Goal: Task Accomplishment & Management: Manage account settings

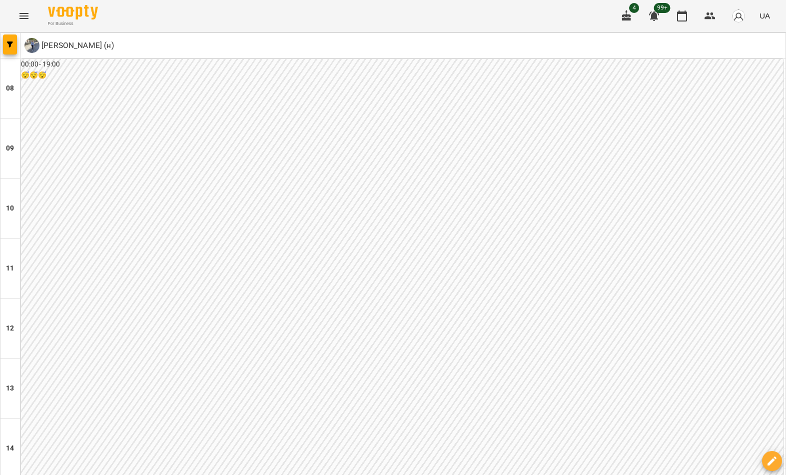
scroll to position [309, 0]
click at [9, 47] on button "button" at bounding box center [10, 44] width 14 height 20
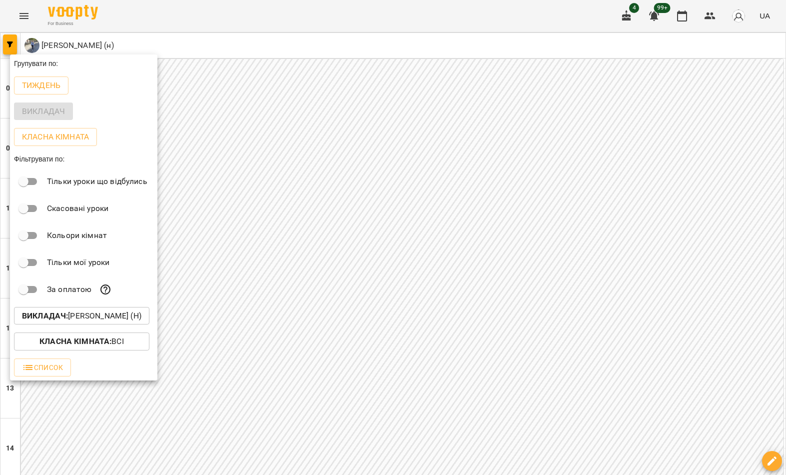
click at [112, 313] on p "Викладач : Мірошніченко Вікторія Сергіївна (н)" at bounding box center [81, 316] width 119 height 12
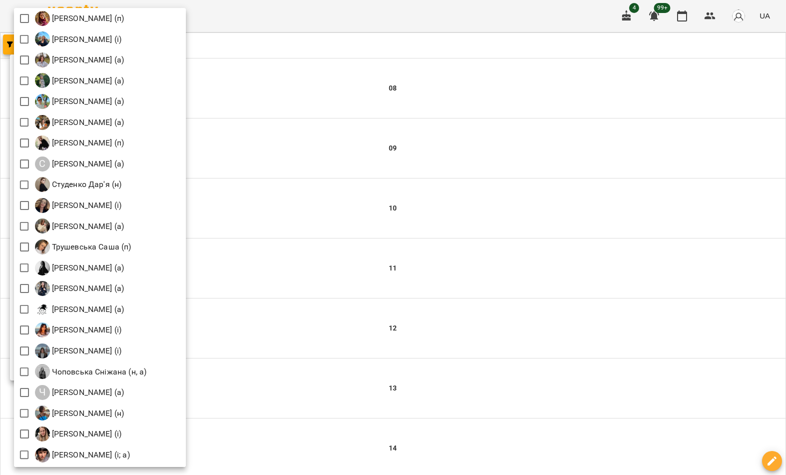
scroll to position [1330, 0]
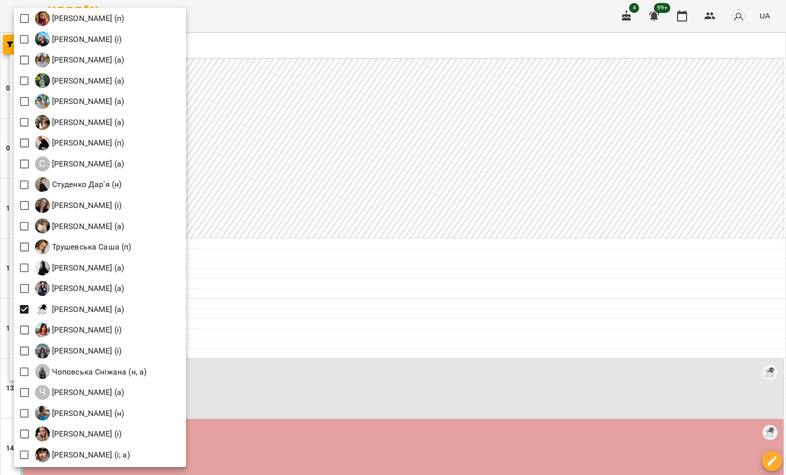
click at [461, 107] on div at bounding box center [393, 237] width 786 height 475
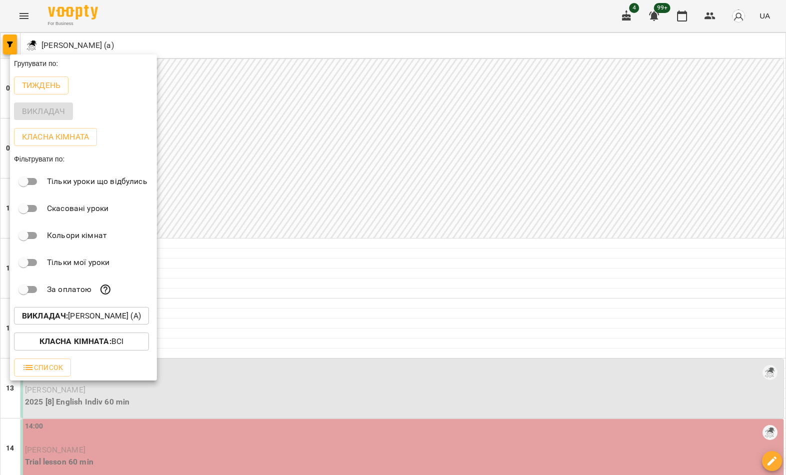
click at [479, 104] on div at bounding box center [393, 237] width 786 height 475
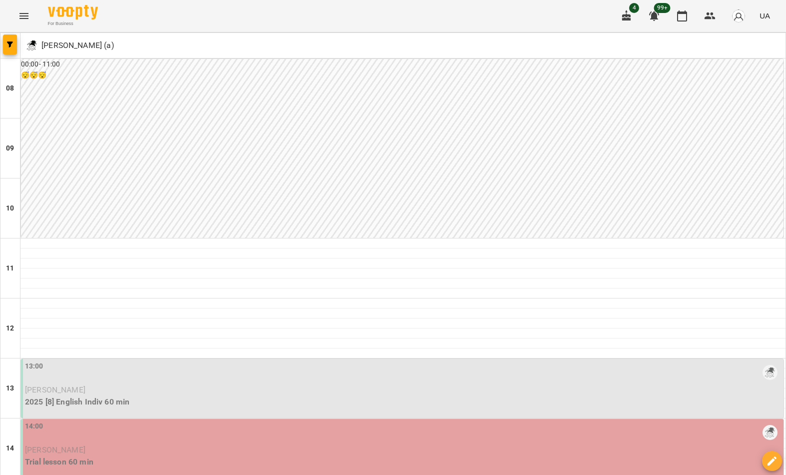
click at [12, 43] on icon "button" at bounding box center [10, 44] width 6 height 6
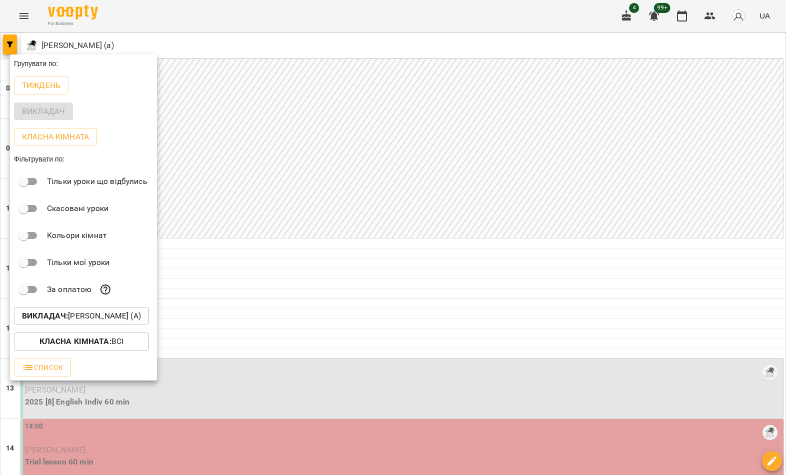
click at [87, 317] on p "Викладач : Целуйко Анастасія (а)" at bounding box center [81, 316] width 119 height 12
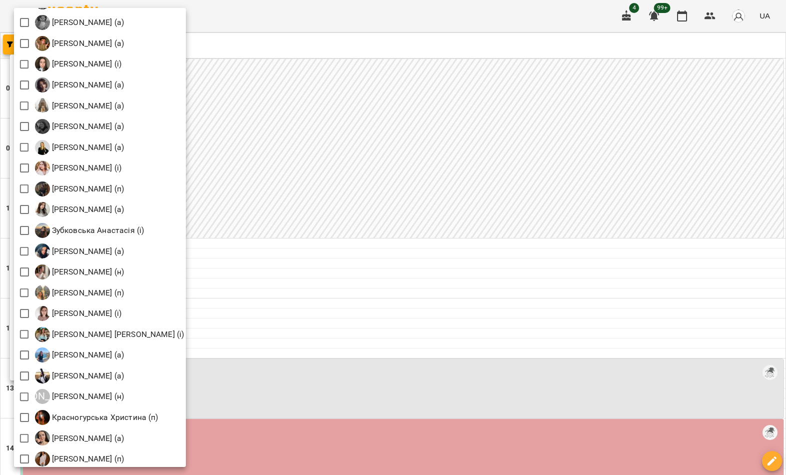
click at [346, 78] on div at bounding box center [393, 237] width 786 height 475
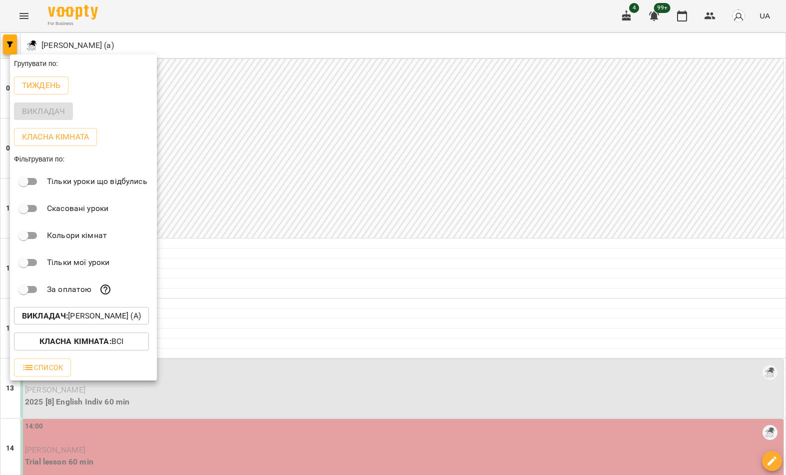
click at [83, 323] on button "Викладач : Целуйко Анастасія (а)" at bounding box center [81, 316] width 135 height 18
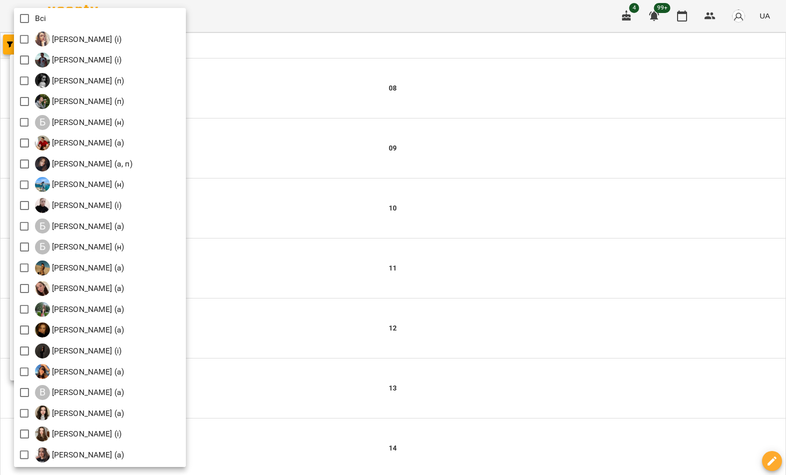
scroll to position [0, 0]
click at [328, 62] on div at bounding box center [393, 237] width 786 height 475
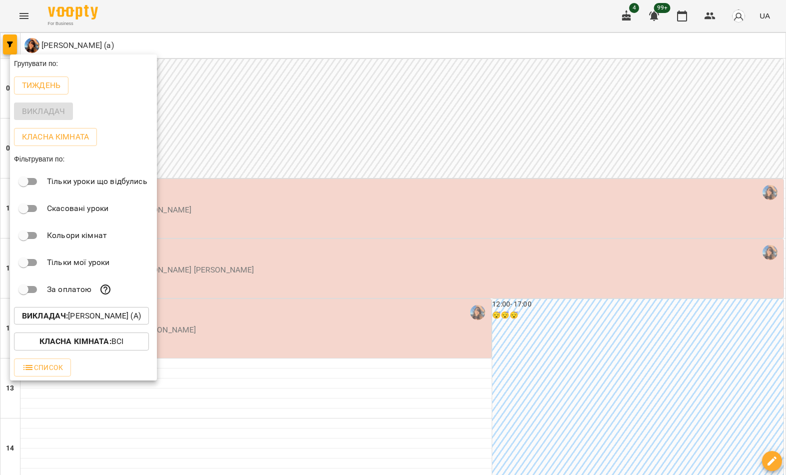
click at [315, 43] on div at bounding box center [393, 237] width 786 height 475
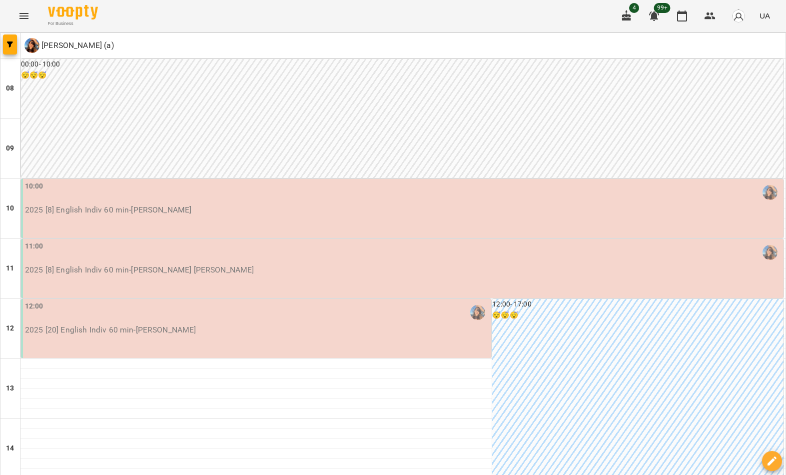
click at [6, 53] on button "button" at bounding box center [10, 44] width 14 height 20
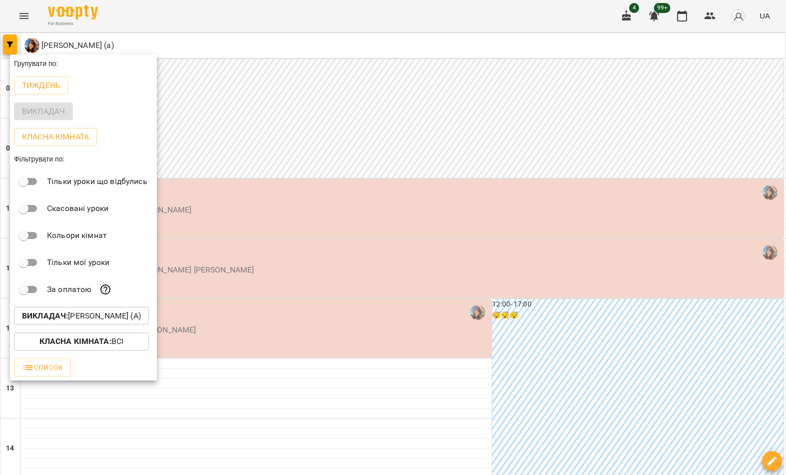
click at [118, 316] on p "Викладач : Вербова Єлизавета Сергіївна (а)" at bounding box center [81, 316] width 119 height 12
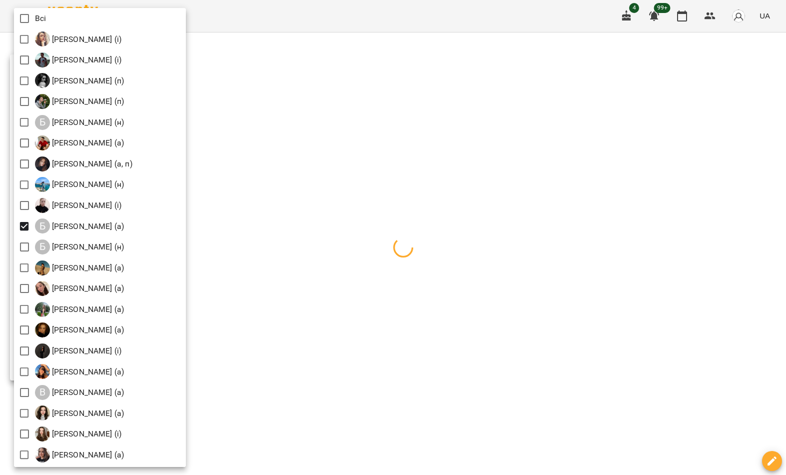
click at [377, 248] on div at bounding box center [393, 237] width 786 height 475
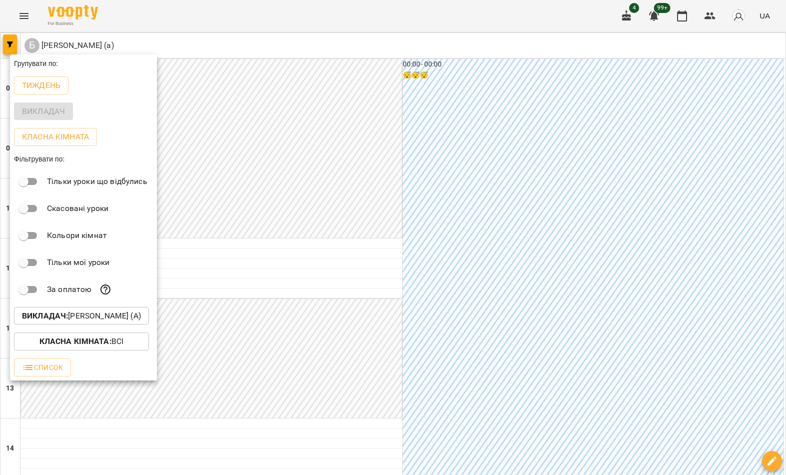
click at [416, 216] on div at bounding box center [393, 237] width 786 height 475
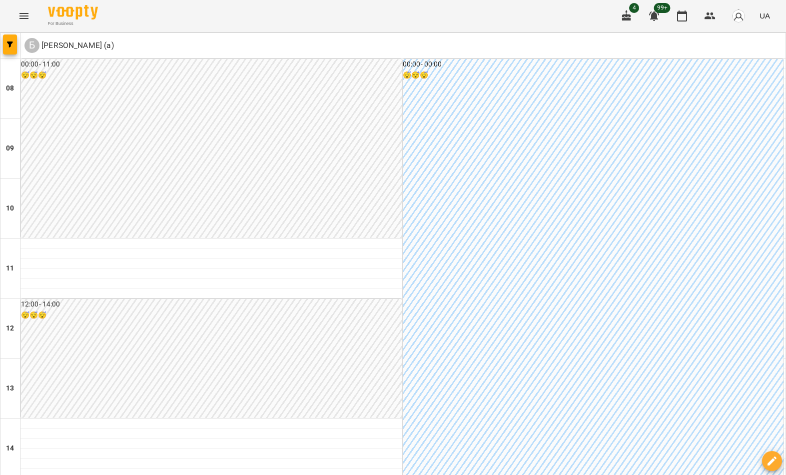
type input "**********"
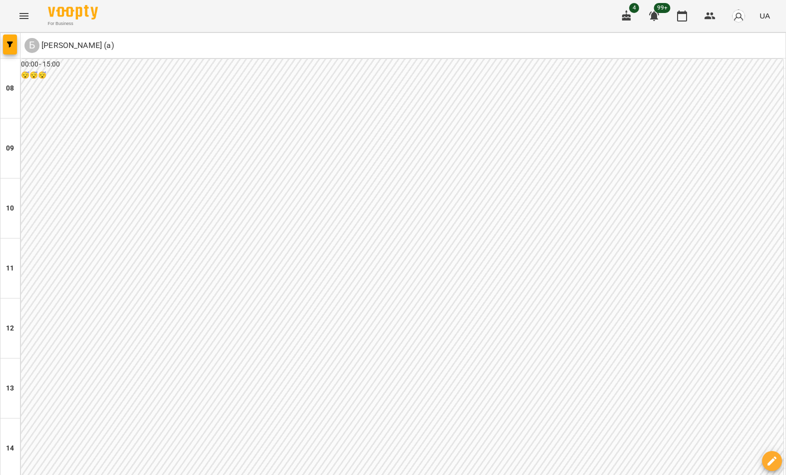
scroll to position [427, 0]
click at [13, 46] on span "button" at bounding box center [10, 44] width 14 height 6
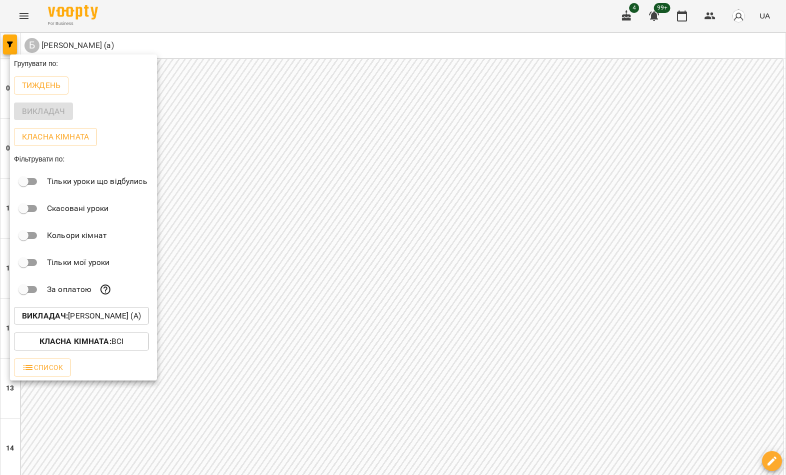
click at [113, 318] on p "Викладач : Богуш Альбіна (а)" at bounding box center [81, 316] width 119 height 12
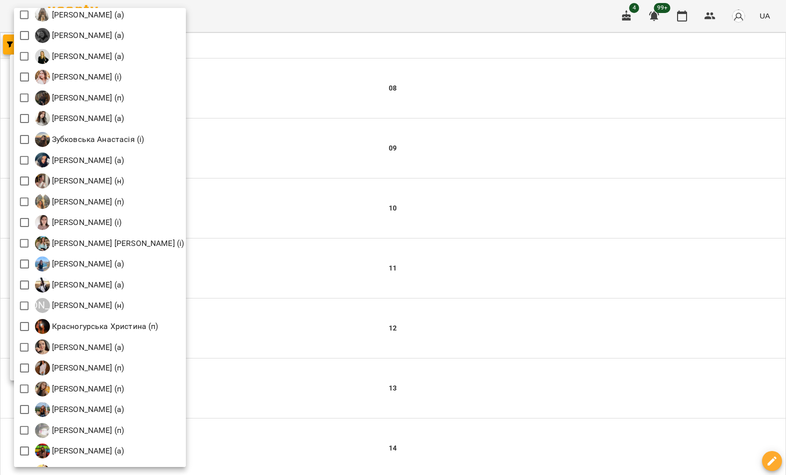
scroll to position [553, 0]
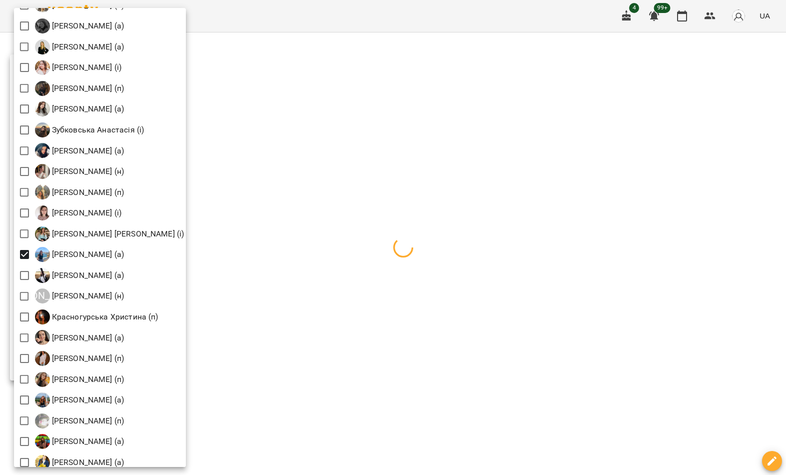
click at [419, 225] on div at bounding box center [393, 237] width 786 height 475
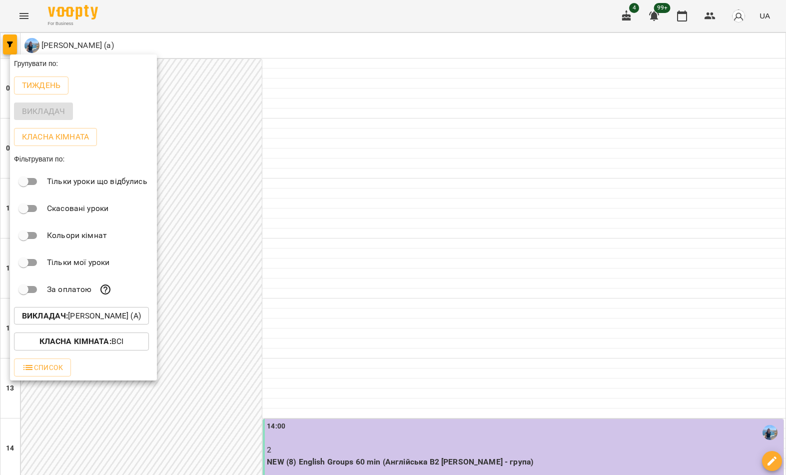
click at [427, 322] on div at bounding box center [393, 237] width 786 height 475
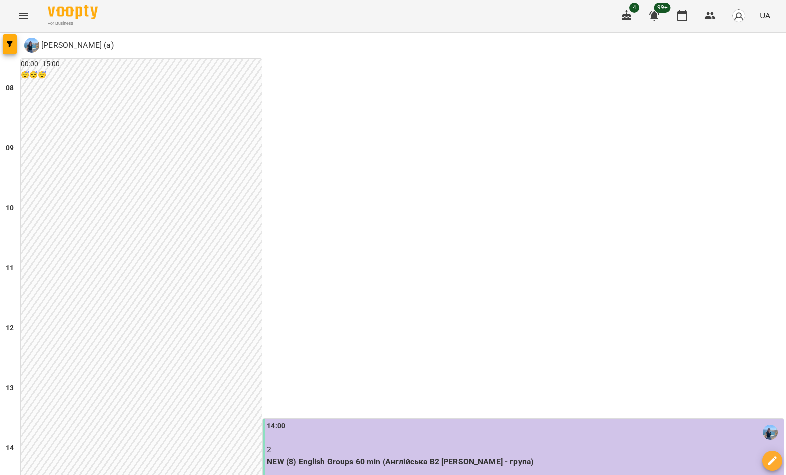
type input "**********"
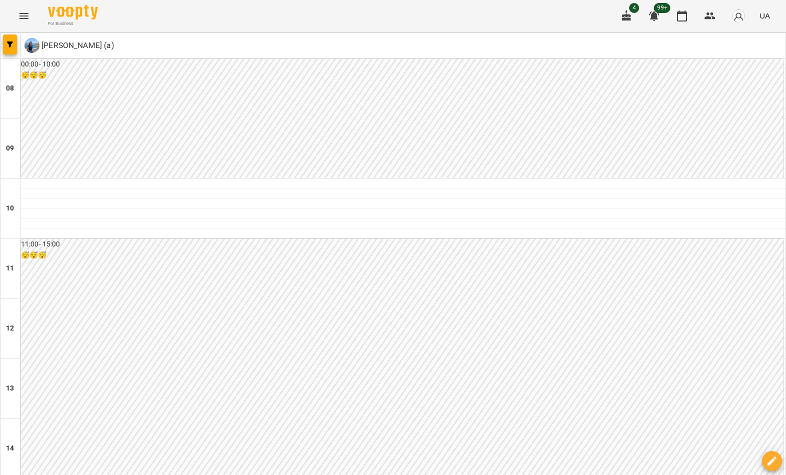
scroll to position [298, 0]
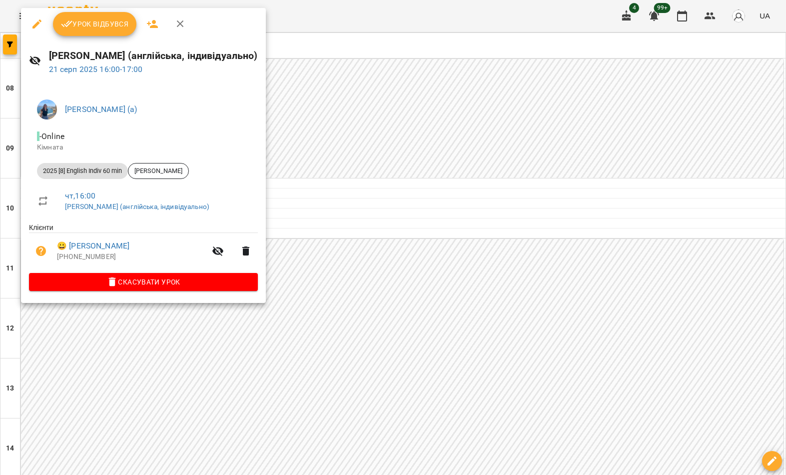
click at [200, 281] on span "Скасувати Урок" at bounding box center [143, 282] width 213 height 12
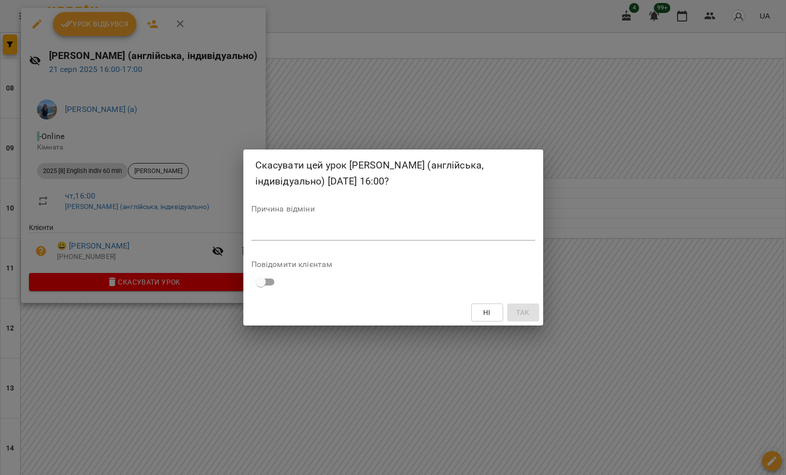
click at [376, 230] on textarea at bounding box center [393, 232] width 284 height 9
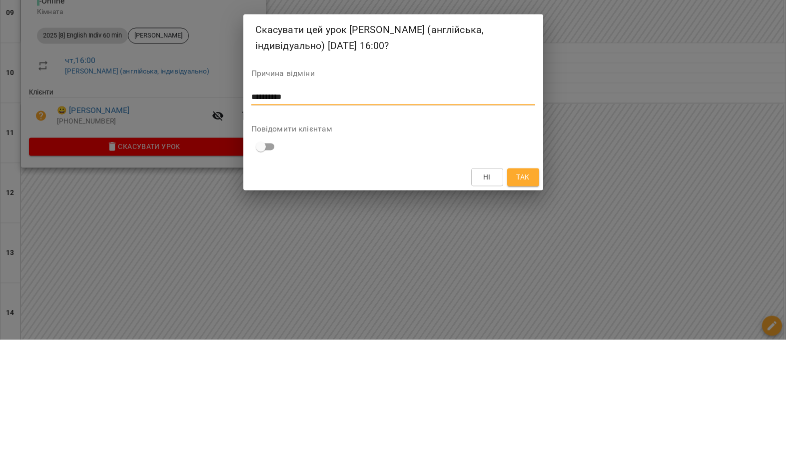
type textarea "*********"
click at [536, 303] on button "Так" at bounding box center [523, 312] width 32 height 18
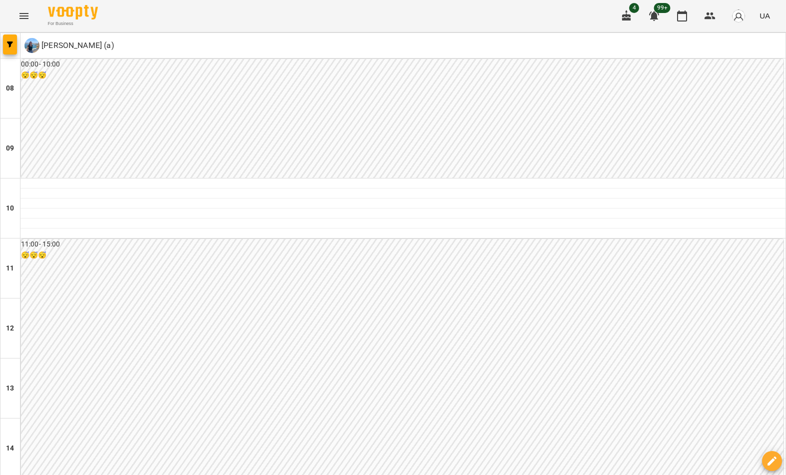
click at [12, 43] on icon "button" at bounding box center [10, 44] width 6 height 6
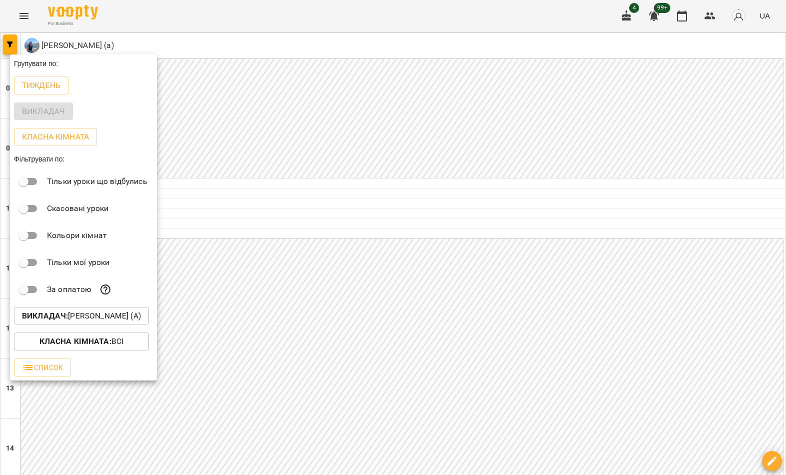
click at [107, 320] on p "Викладач : Ковальовська Анастасія Вячеславівна (а)" at bounding box center [81, 316] width 119 height 12
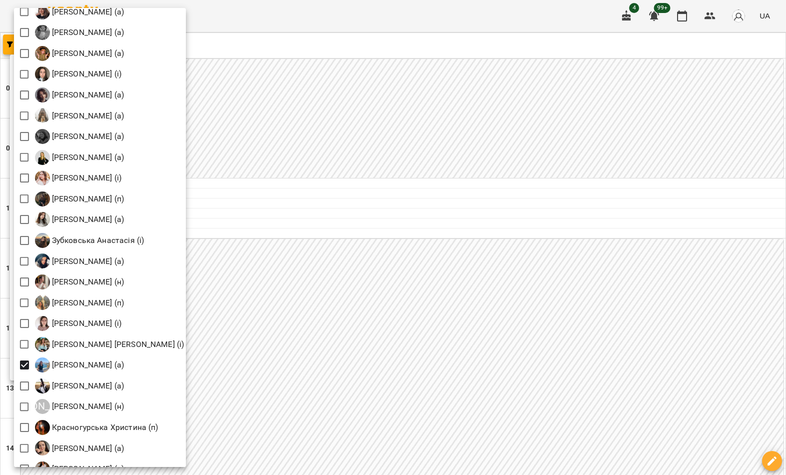
scroll to position [529, 0]
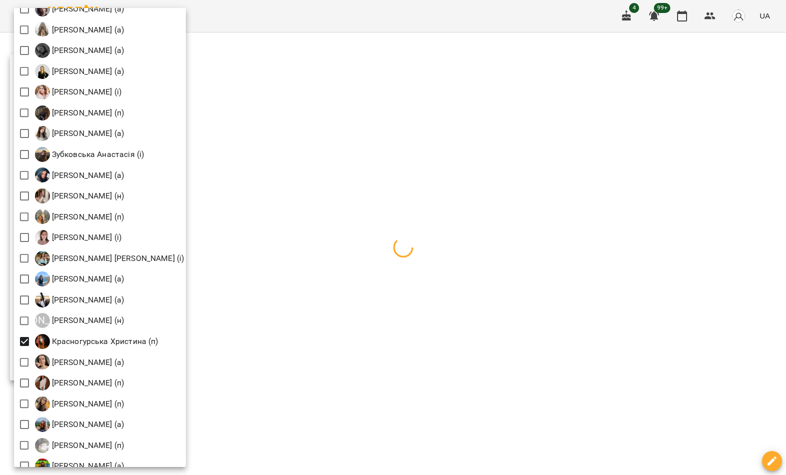
click at [361, 238] on div at bounding box center [393, 237] width 786 height 475
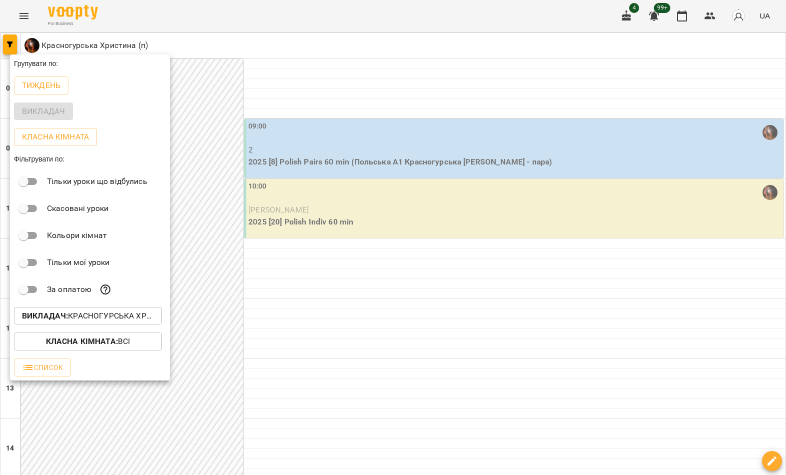
click at [361, 224] on div at bounding box center [393, 237] width 786 height 475
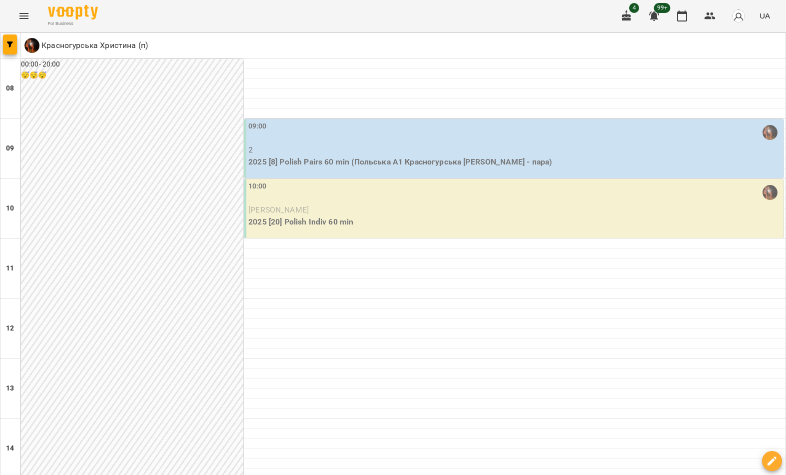
scroll to position [0, 0]
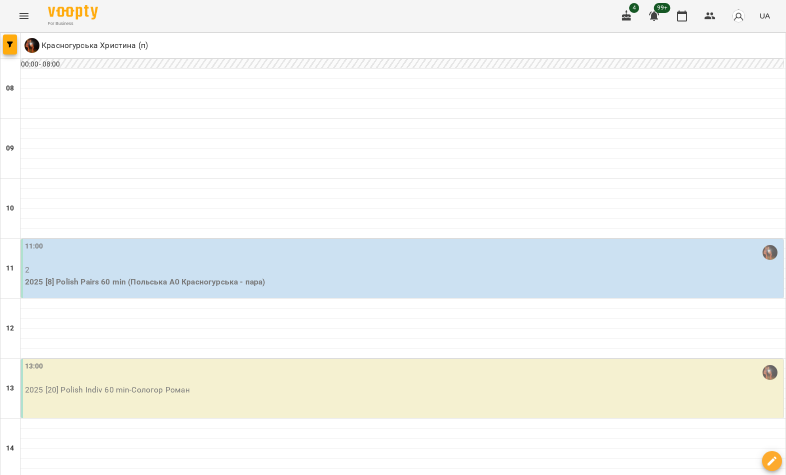
scroll to position [191, 0]
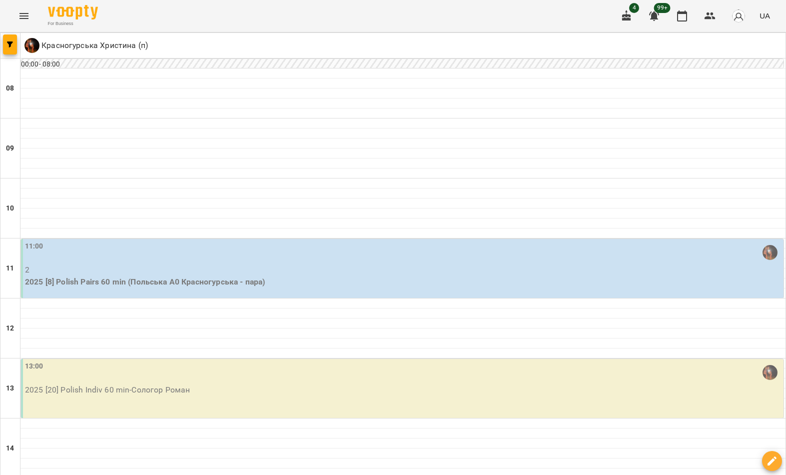
scroll to position [281, 0]
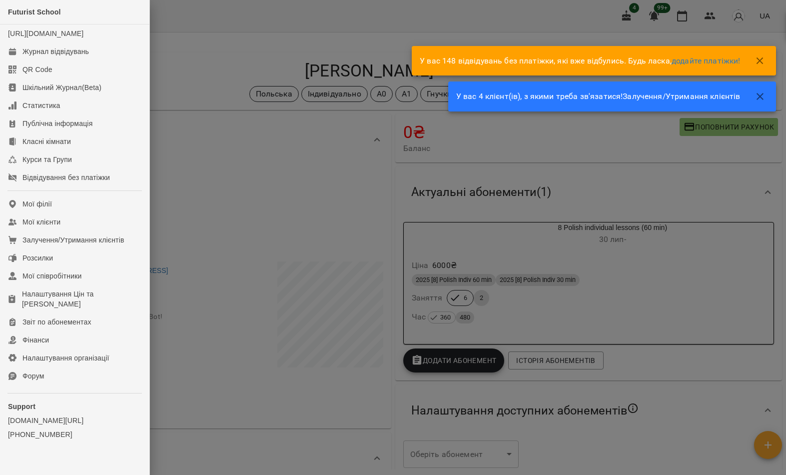
scroll to position [625, 0]
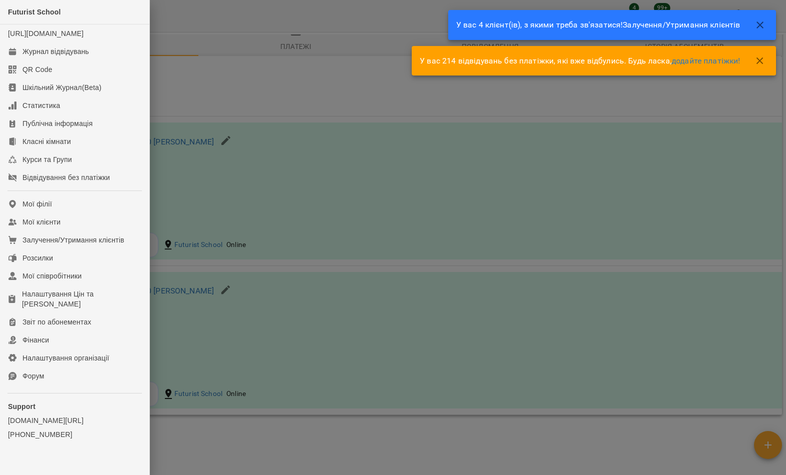
click at [132, 231] on link "Мої клієнти" at bounding box center [74, 222] width 149 height 18
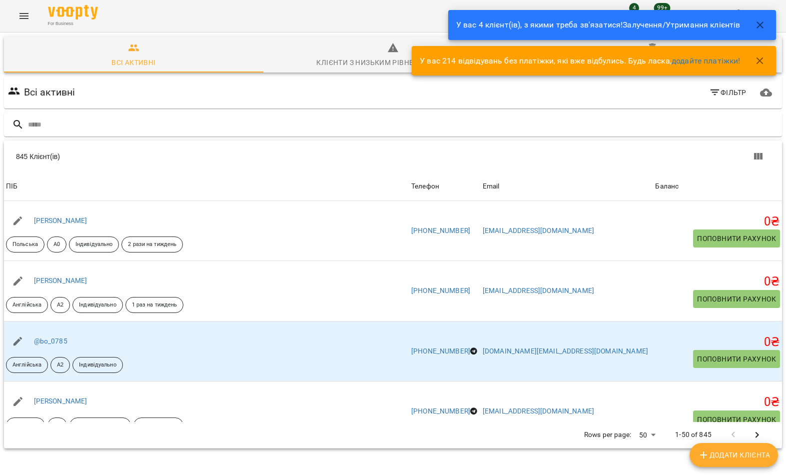
click at [416, 117] on input "text" at bounding box center [403, 124] width 750 height 16
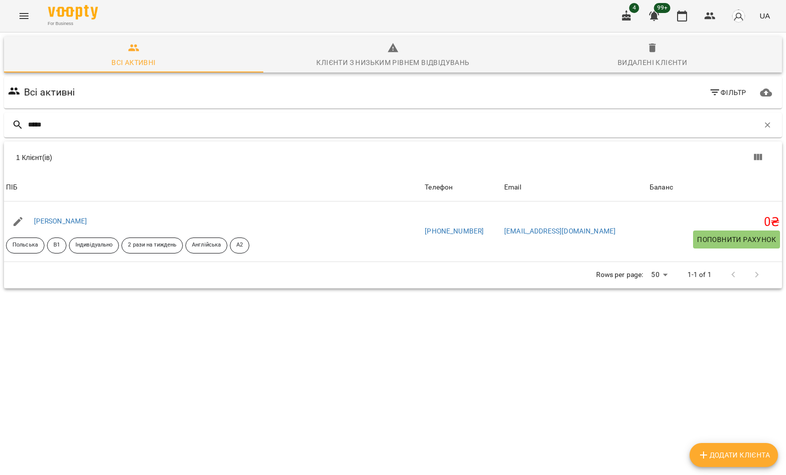
type input "*****"
click at [107, 169] on div "1 Клієнт(ів)" at bounding box center [393, 157] width 778 height 32
click at [56, 223] on link "[PERSON_NAME]" at bounding box center [60, 221] width 53 height 8
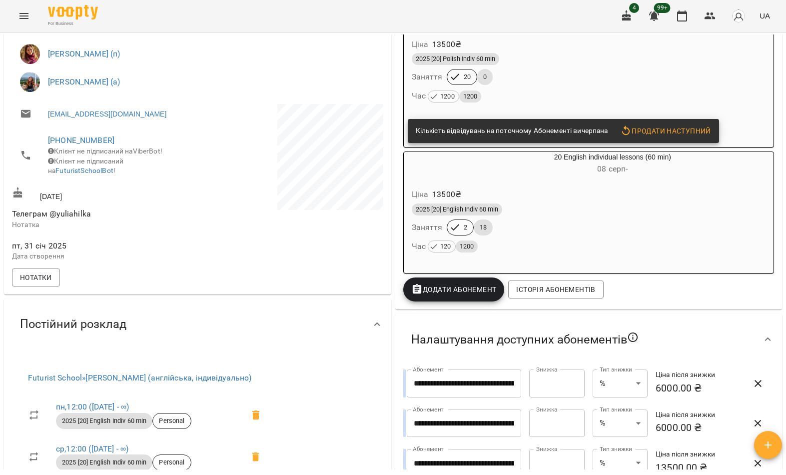
scroll to position [218, 0]
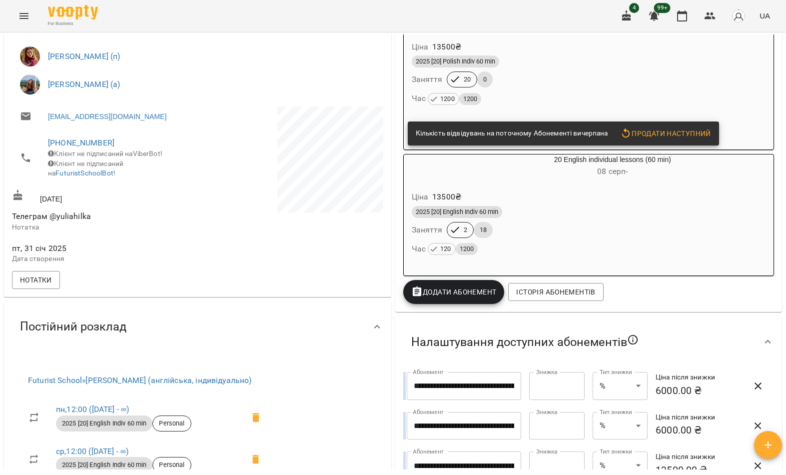
click at [27, 9] on button "Menu" at bounding box center [24, 16] width 24 height 24
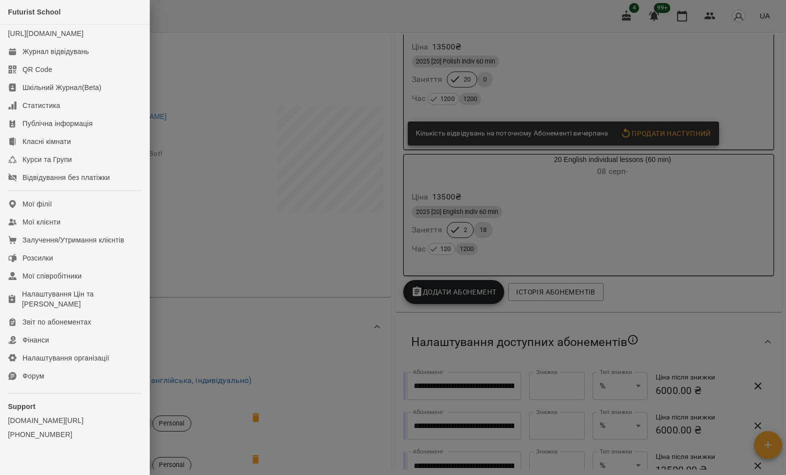
click at [86, 231] on link "Мої клієнти" at bounding box center [74, 222] width 149 height 18
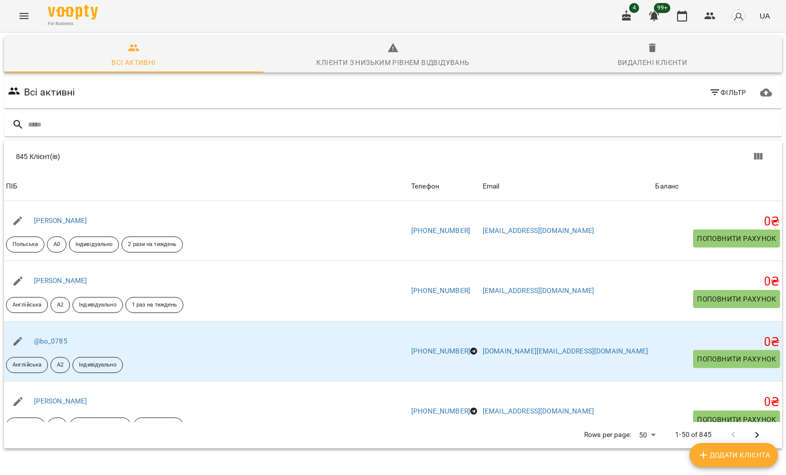
click at [378, 124] on input "text" at bounding box center [403, 124] width 750 height 16
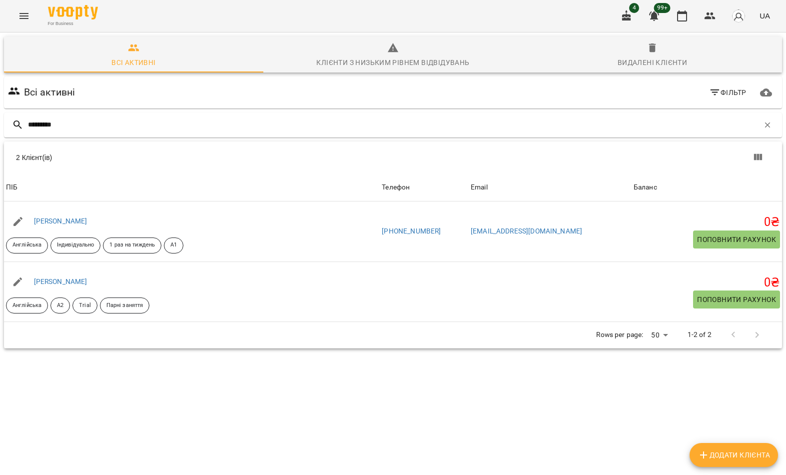
type input "*********"
click at [92, 161] on div "2 Клієнт(ів)" at bounding box center [207, 157] width 383 height 10
click at [66, 285] on link "[PERSON_NAME]" at bounding box center [60, 281] width 53 height 8
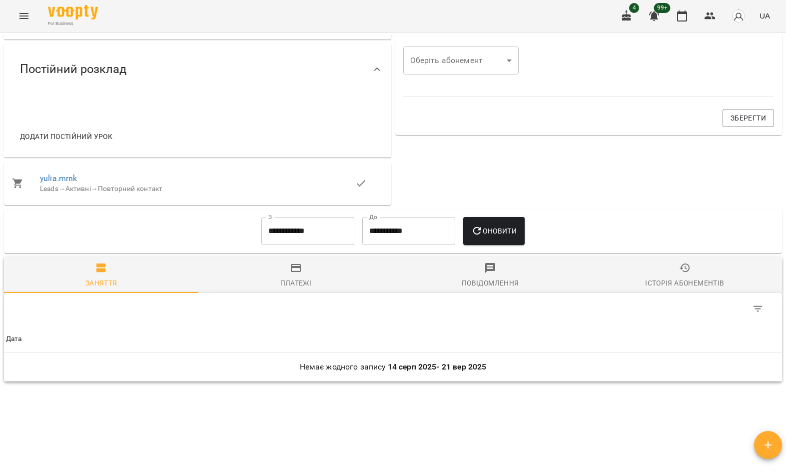
scroll to position [365, 0]
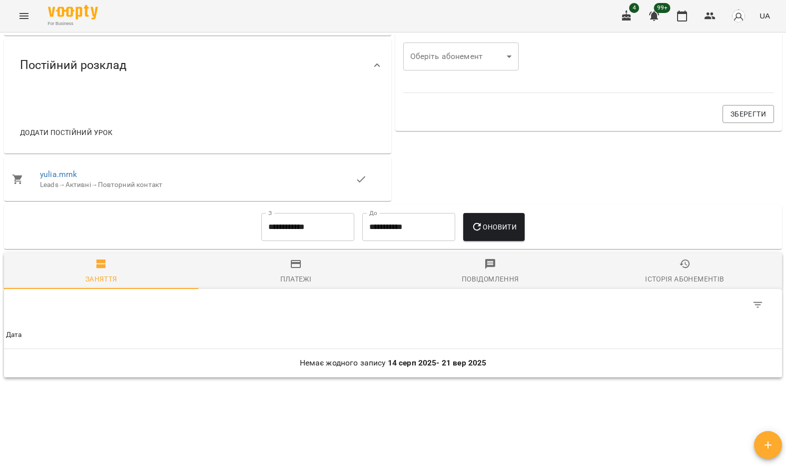
click at [68, 179] on link "yulia.mrnk" at bounding box center [58, 173] width 37 height 9
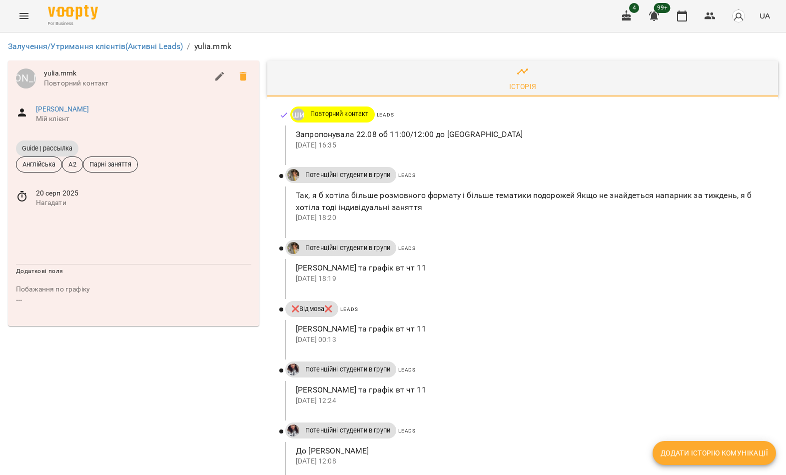
click at [19, 17] on icon "Menu" at bounding box center [24, 16] width 12 height 12
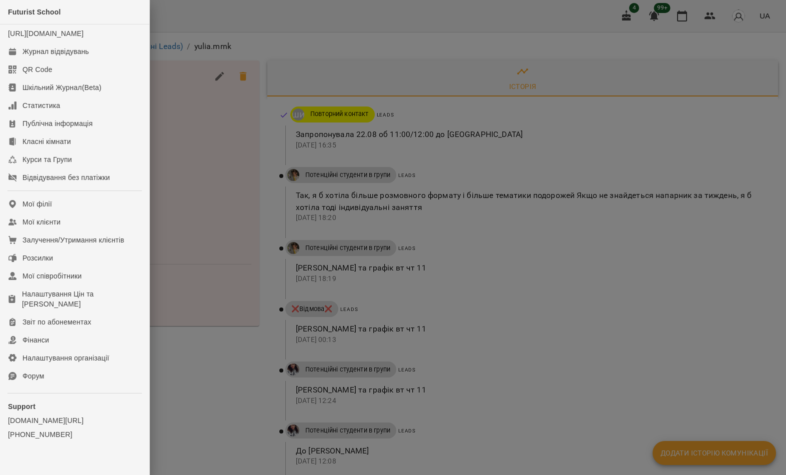
click at [108, 231] on link "Мої клієнти" at bounding box center [74, 222] width 149 height 18
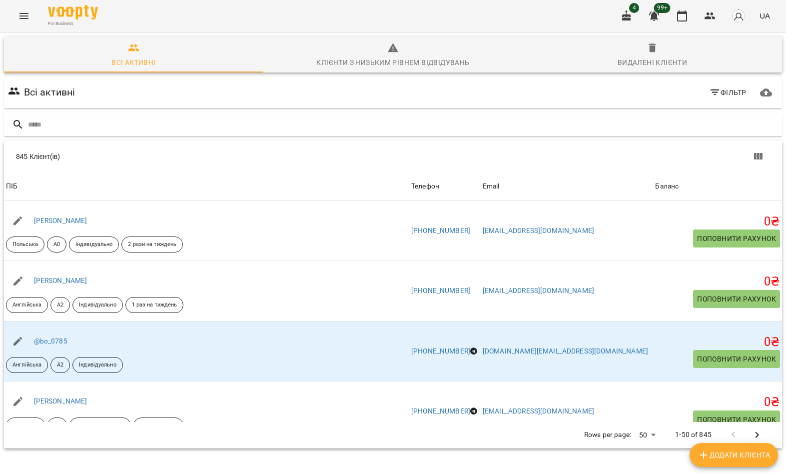
click at [252, 121] on input "text" at bounding box center [403, 124] width 750 height 16
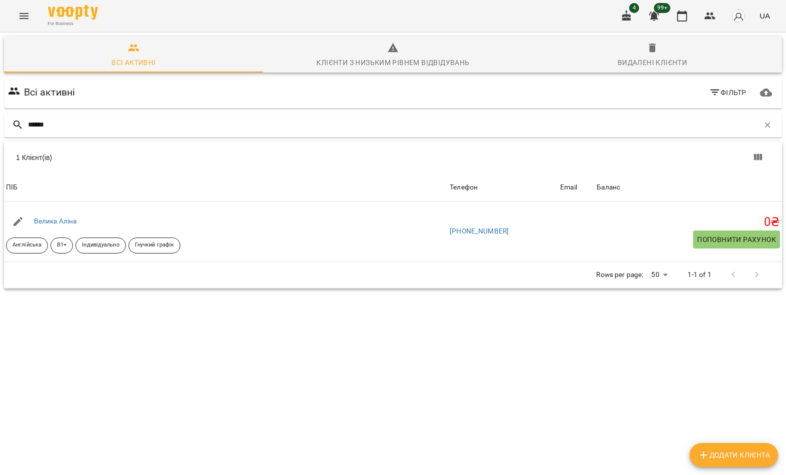
type input "******"
click at [121, 150] on div "1 Клієнт(ів)" at bounding box center [393, 157] width 778 height 32
click at [70, 214] on div "Велика Аліна" at bounding box center [55, 221] width 47 height 14
click at [65, 219] on link "Велика Аліна" at bounding box center [55, 221] width 43 height 8
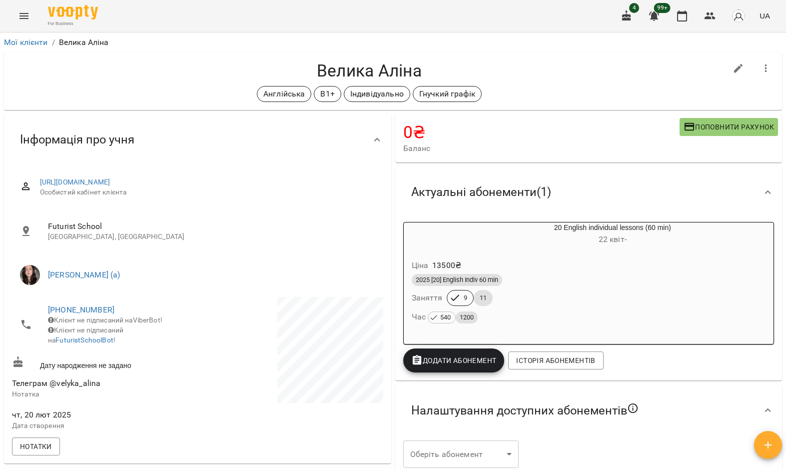
click at [31, 22] on button "Menu" at bounding box center [24, 16] width 24 height 24
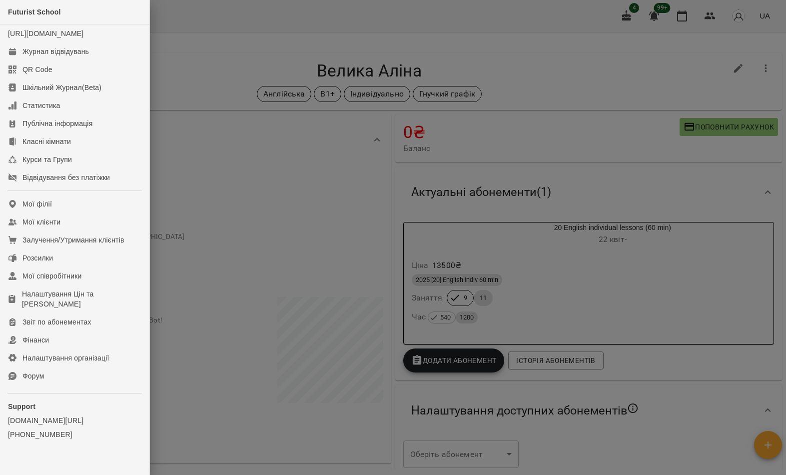
click at [81, 231] on link "Мої клієнти" at bounding box center [74, 222] width 149 height 18
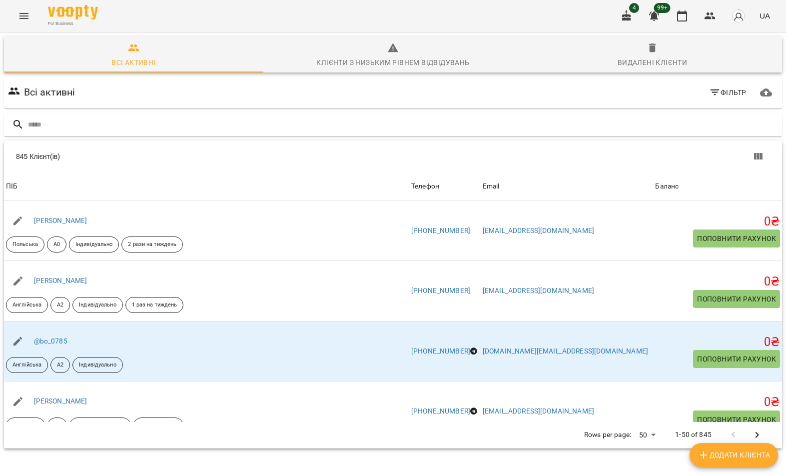
click at [352, 122] on input "text" at bounding box center [403, 124] width 750 height 16
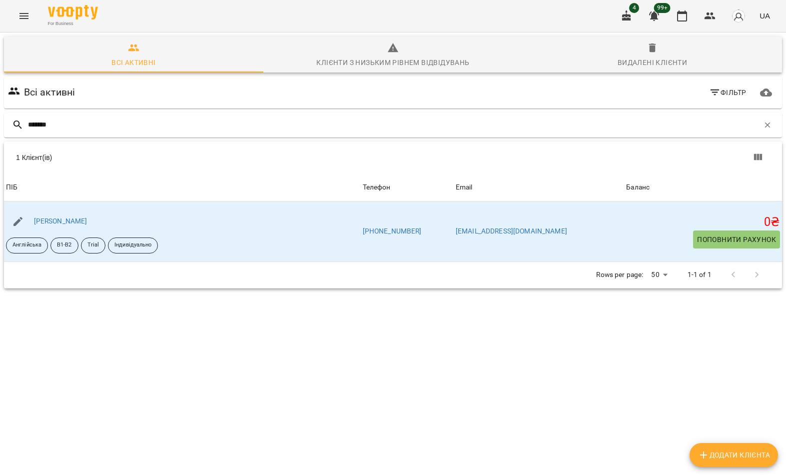
type input "*******"
click at [100, 168] on div "1 Клієнт(ів)" at bounding box center [393, 157] width 778 height 32
click at [70, 223] on link "[PERSON_NAME]" at bounding box center [60, 221] width 53 height 8
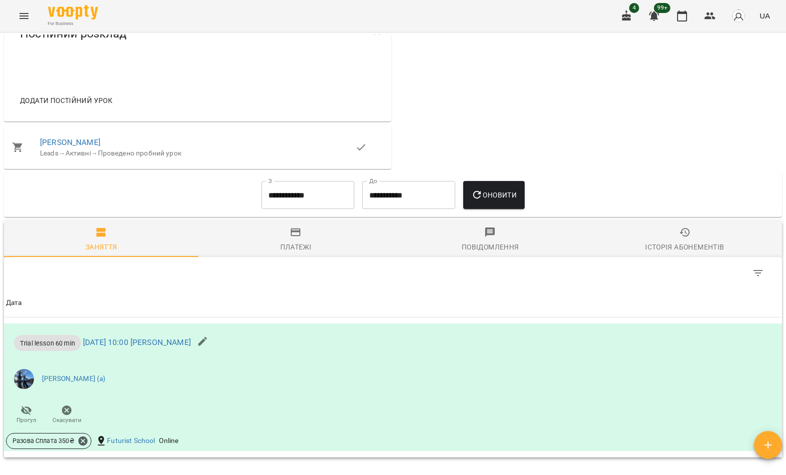
scroll to position [370, 0]
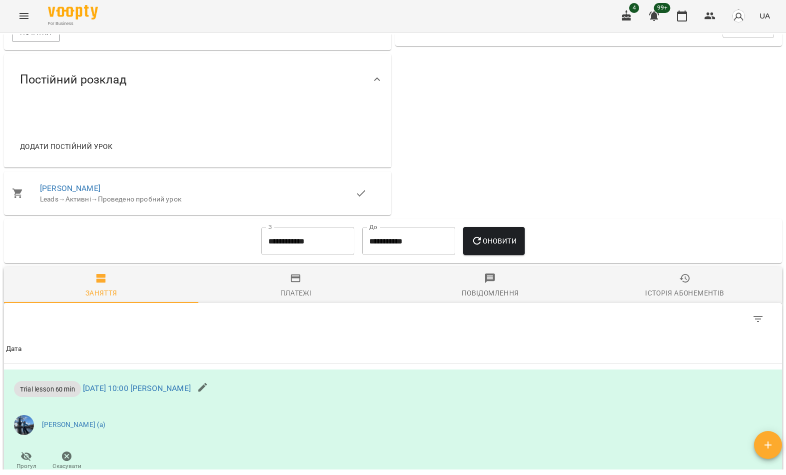
click at [82, 208] on li "[PERSON_NAME] Leads → Активні → Проведено пробний урок" at bounding box center [197, 192] width 387 height 35
click at [76, 193] on link "[PERSON_NAME]" at bounding box center [70, 187] width 60 height 9
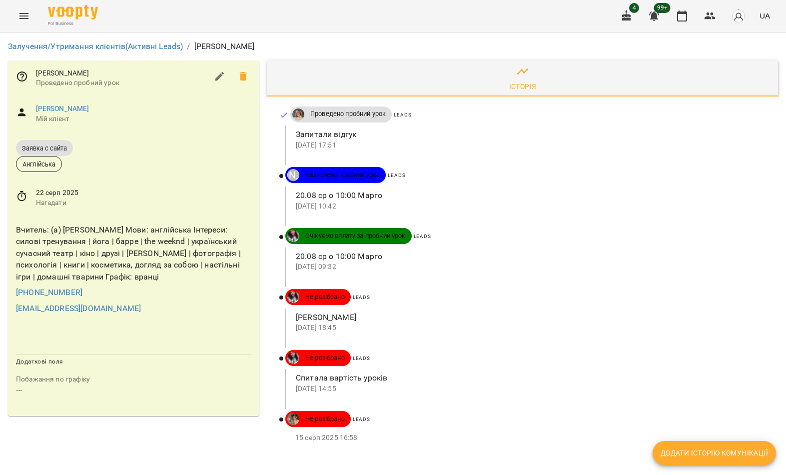
click at [716, 454] on span "Додати історію комунікації" at bounding box center [714, 453] width 107 height 12
select select "*"
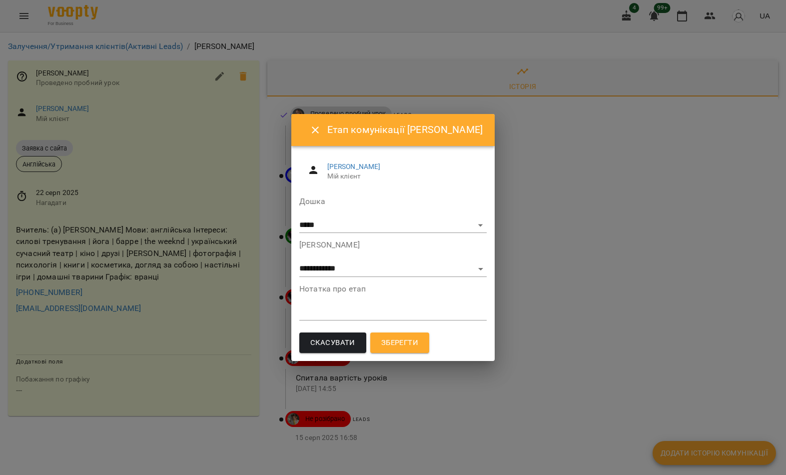
click at [382, 308] on textarea at bounding box center [392, 312] width 187 height 9
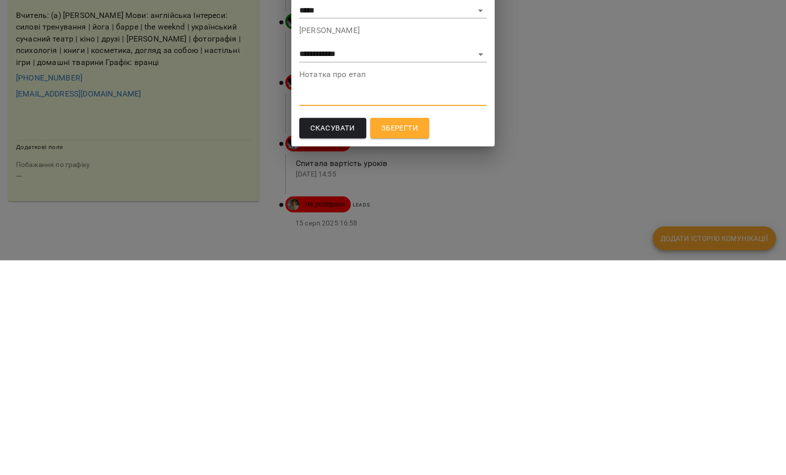
click at [361, 308] on textarea at bounding box center [392, 312] width 187 height 9
paste textarea "**********"
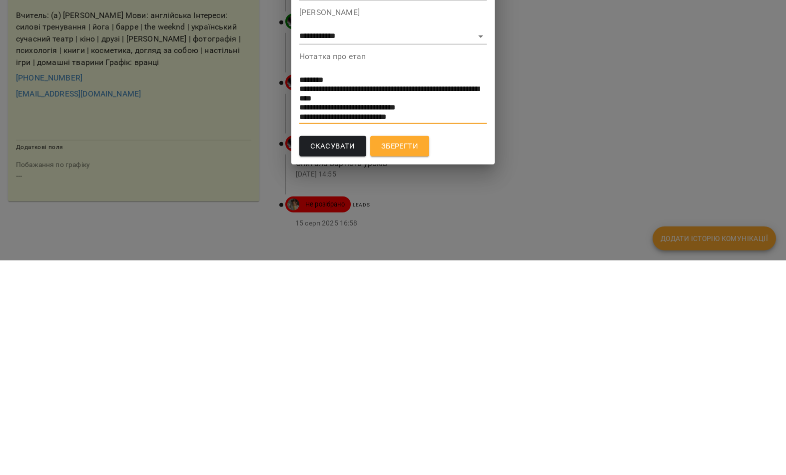
type textarea "**********"
click at [398, 354] on span "Зберегти" at bounding box center [399, 360] width 37 height 13
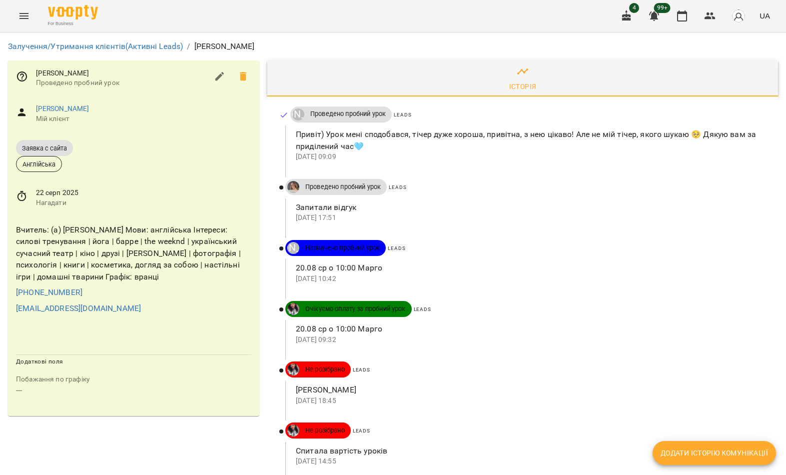
click at [75, 111] on link "[PERSON_NAME]" at bounding box center [62, 108] width 53 height 8
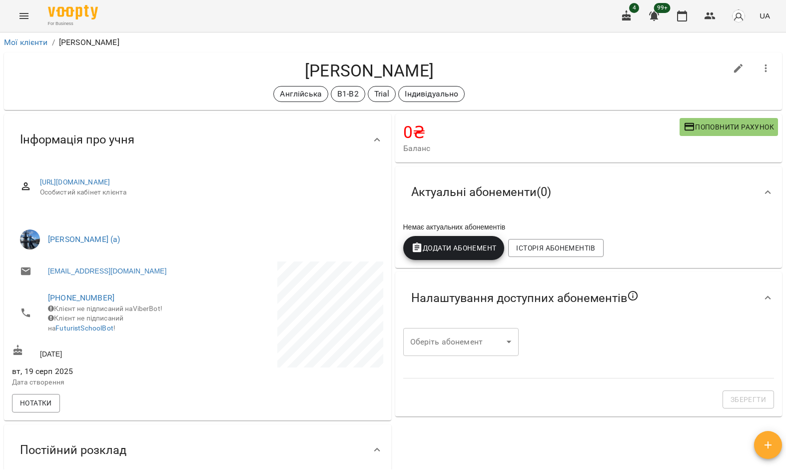
click at [23, 18] on icon "Menu" at bounding box center [23, 16] width 9 height 6
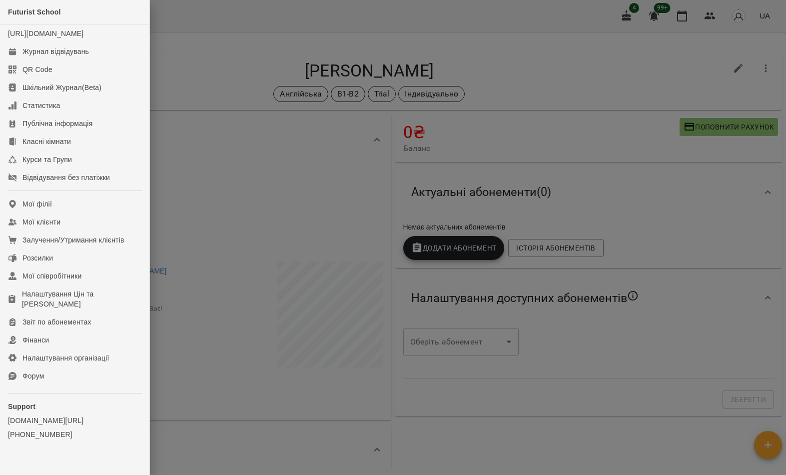
click at [91, 231] on link "Мої клієнти" at bounding box center [74, 222] width 149 height 18
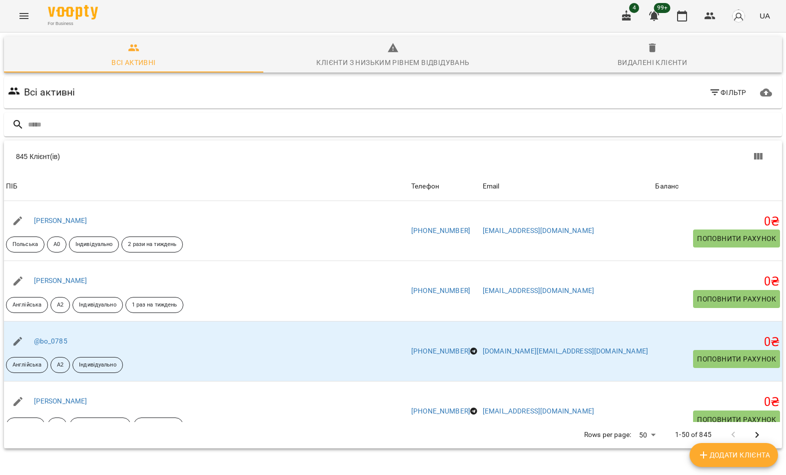
click at [380, 117] on input "text" at bounding box center [403, 124] width 750 height 16
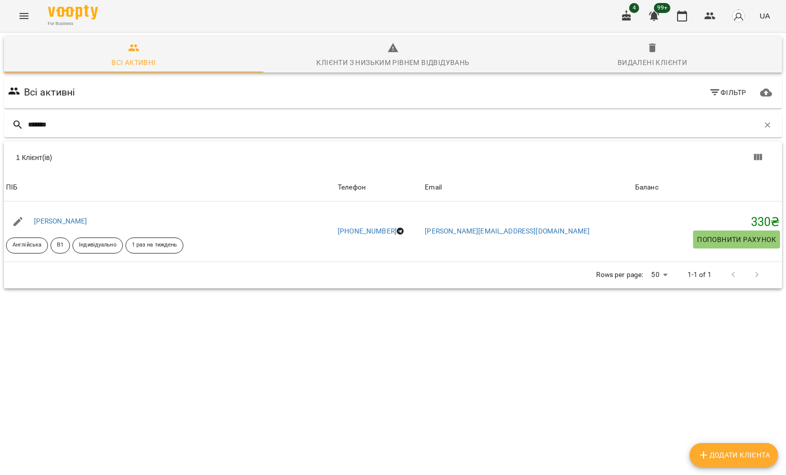
type input "*******"
click at [98, 160] on div "1 Клієнт(ів)" at bounding box center [207, 157] width 383 height 10
click at [65, 220] on link "[PERSON_NAME]" at bounding box center [60, 221] width 53 height 8
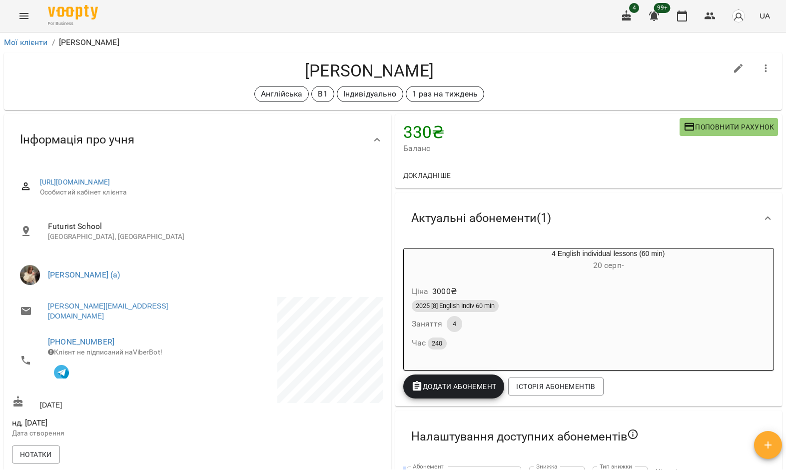
click at [20, 8] on button "Menu" at bounding box center [24, 16] width 24 height 24
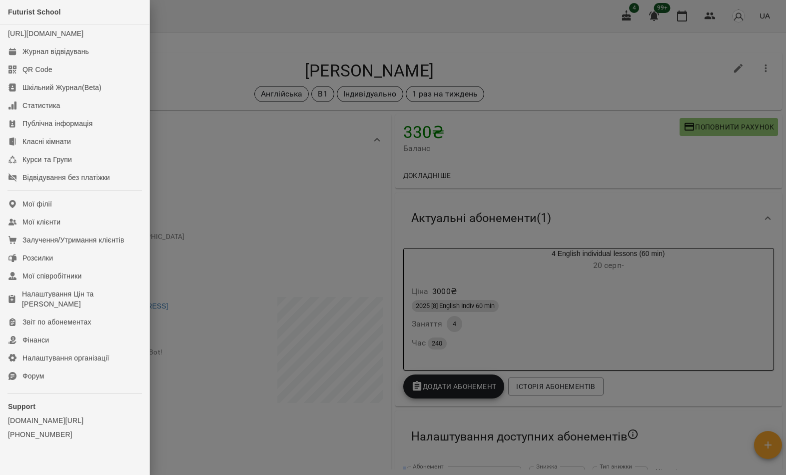
click at [127, 231] on link "Мої клієнти" at bounding box center [74, 222] width 149 height 18
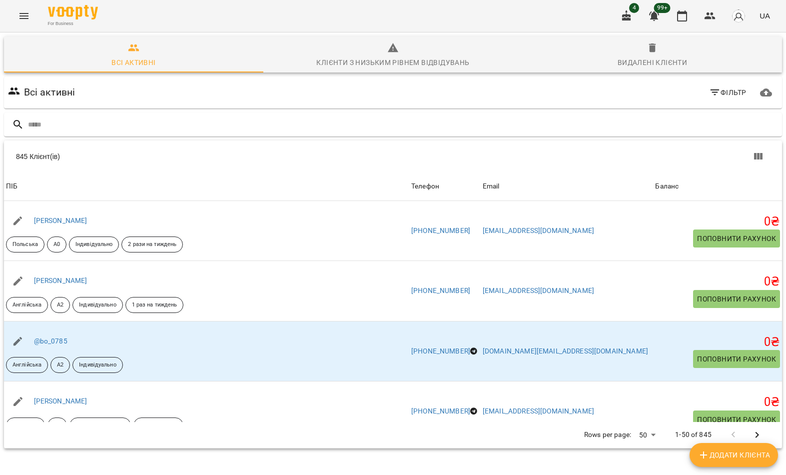
click at [440, 140] on div "845 Клієнт(ів) 845 Клієнт(ів) ПІБ Телефон Email Баланс ПІБ [PERSON_NAME] Польсь…" at bounding box center [393, 294] width 782 height 312
click at [522, 127] on input "text" at bounding box center [403, 124] width 750 height 16
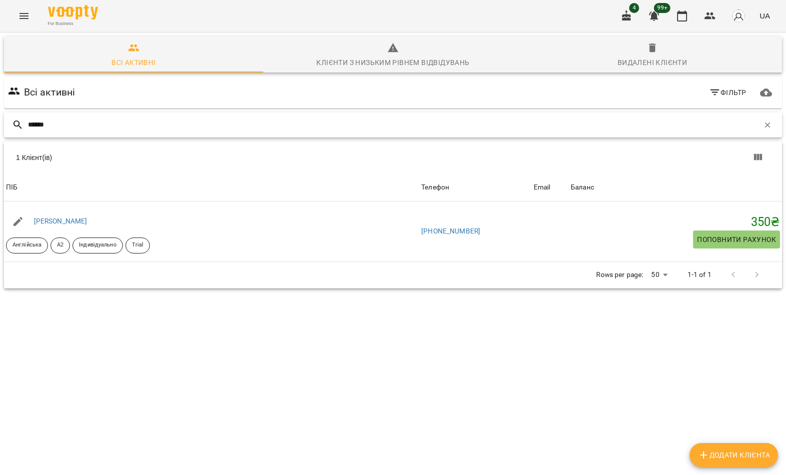
type input "******"
click at [102, 157] on div "1 Клієнт(ів)" at bounding box center [207, 157] width 383 height 10
click at [72, 221] on link "[PERSON_NAME]" at bounding box center [60, 221] width 53 height 8
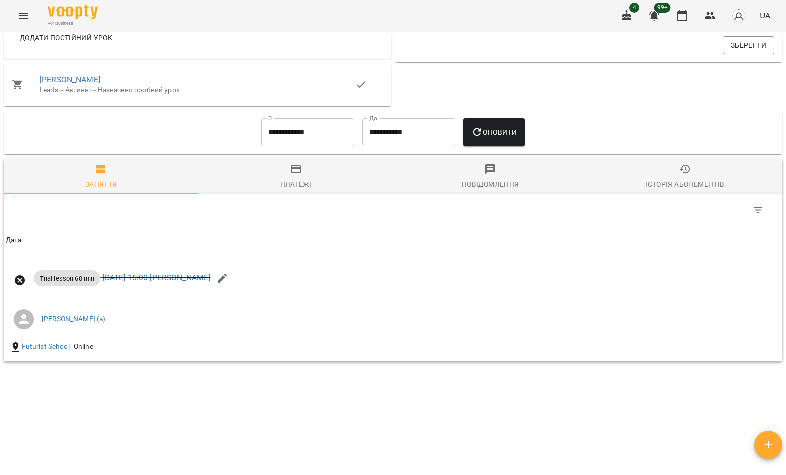
scroll to position [459, 0]
click at [22, 23] on button "Menu" at bounding box center [24, 16] width 24 height 24
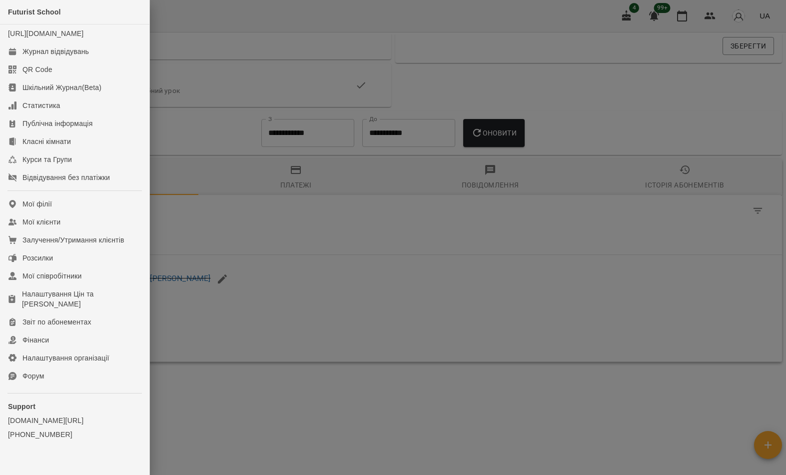
click at [110, 231] on link "Мої клієнти" at bounding box center [74, 222] width 149 height 18
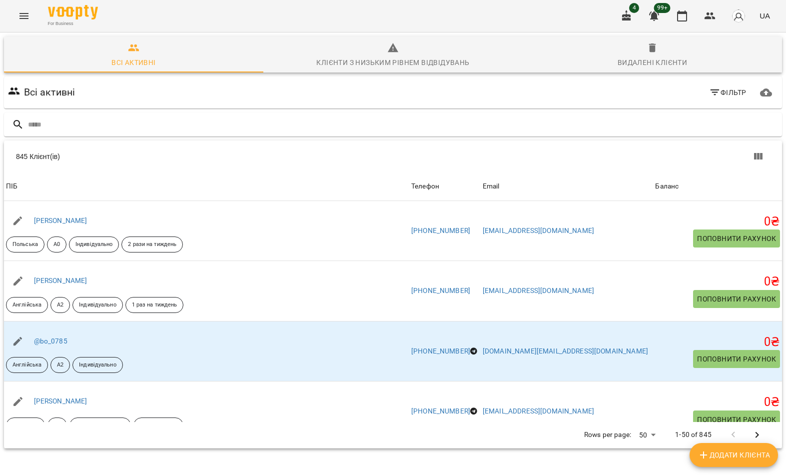
click at [434, 120] on input "text" at bounding box center [403, 124] width 750 height 16
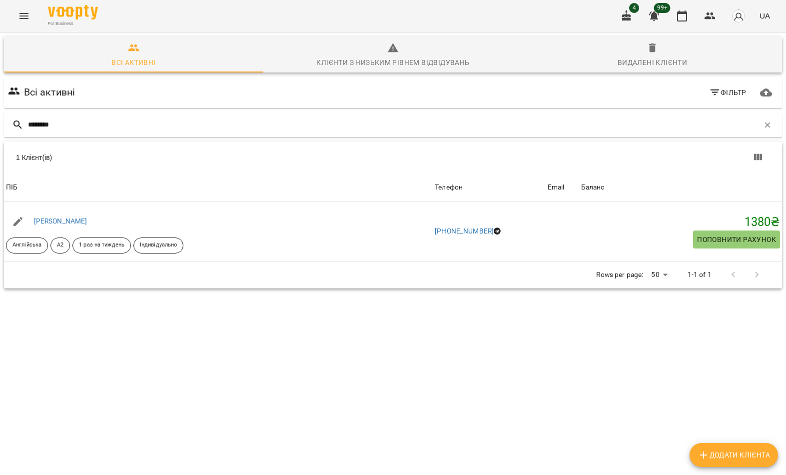
type input "********"
click at [90, 169] on div "1 Клієнт(ів)" at bounding box center [393, 157] width 778 height 32
click at [82, 223] on link "[PERSON_NAME]" at bounding box center [60, 221] width 53 height 8
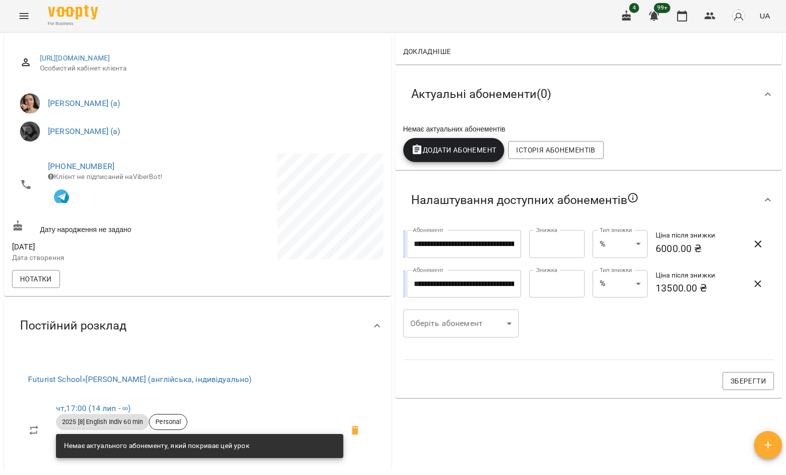
scroll to position [124, 0]
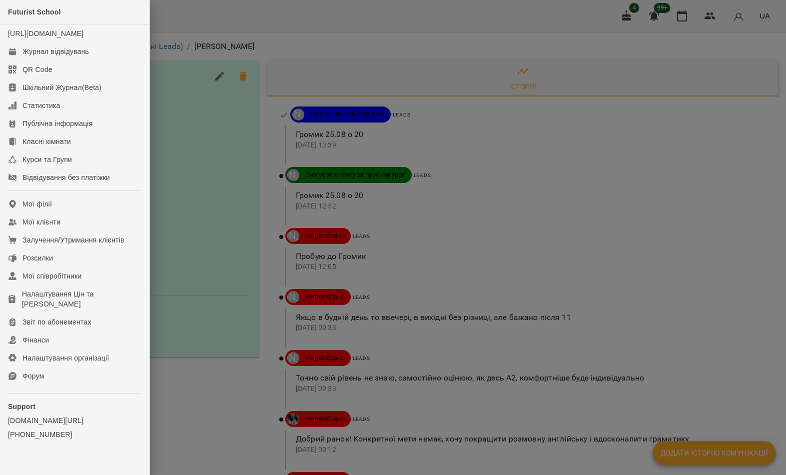
click at [109, 245] on div "Залучення/Утримання клієнтів" at bounding box center [73, 240] width 102 height 10
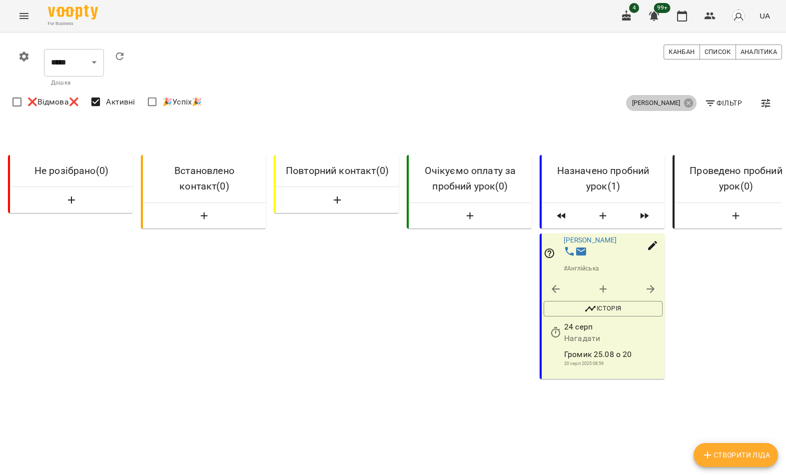
click at [694, 102] on icon at bounding box center [688, 102] width 11 height 11
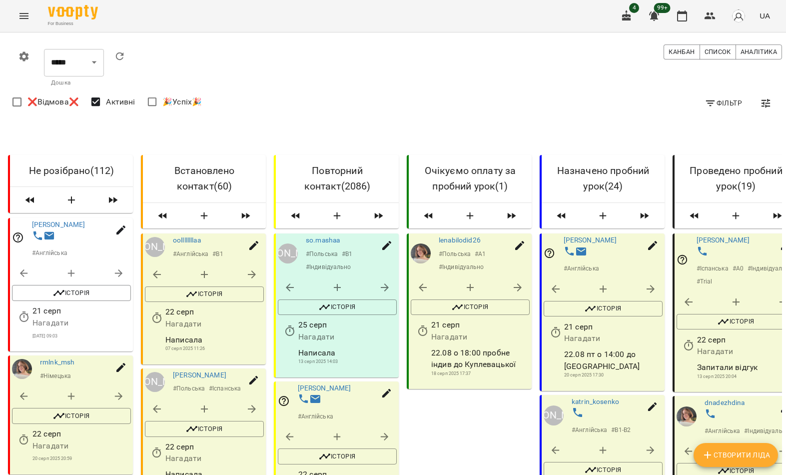
click at [721, 103] on span "Фільтр" at bounding box center [723, 103] width 37 height 12
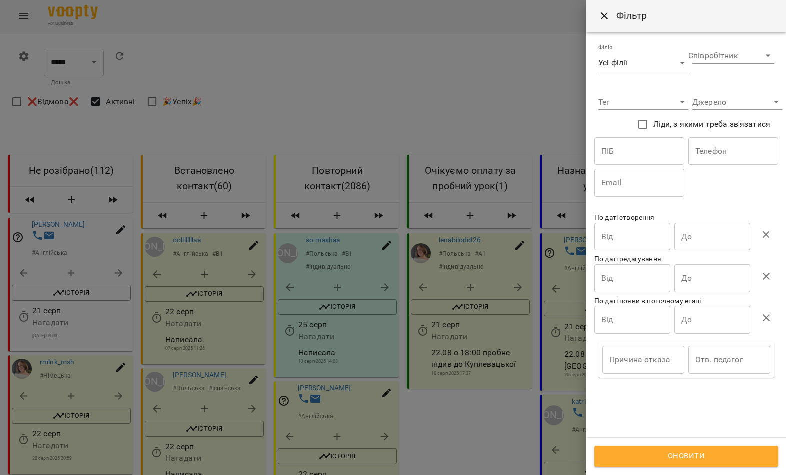
click at [640, 160] on input "text" at bounding box center [639, 151] width 90 height 28
type input "*********"
click at [722, 165] on input "text" at bounding box center [733, 151] width 90 height 28
click at [723, 185] on div "ПІБ ********* ПІБ Телефон Телефон Email Email" at bounding box center [686, 166] width 188 height 63
click at [703, 452] on span "Оновити" at bounding box center [686, 456] width 162 height 13
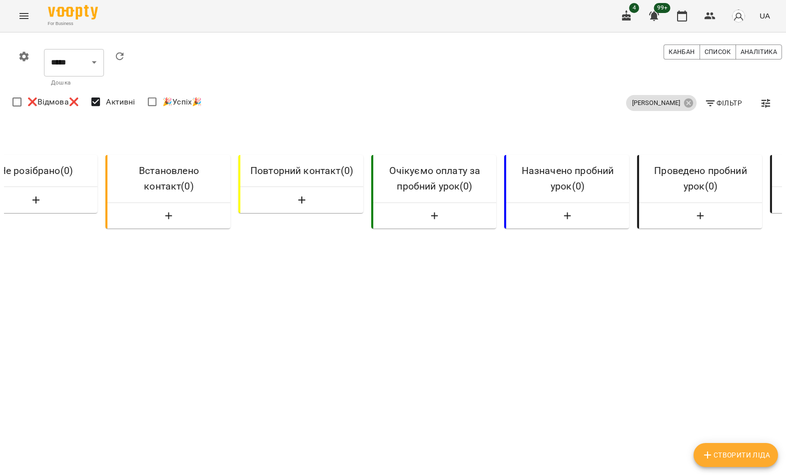
scroll to position [0, -9]
